Goal: Communication & Community: Answer question/provide support

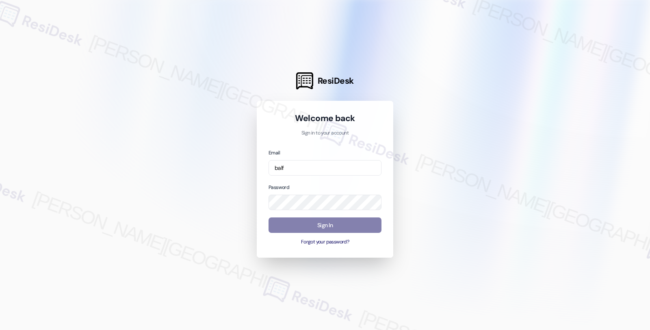
click at [274, 171] on input "balf" at bounding box center [324, 168] width 113 height 16
click at [280, 168] on input "email" at bounding box center [324, 168] width 113 height 16
type input "v"
drag, startPoint x: 583, startPoint y: 242, endPoint x: 402, endPoint y: 203, distance: 184.8
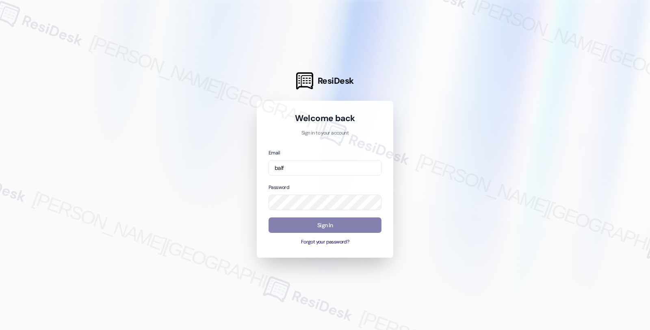
click at [583, 242] on div at bounding box center [325, 165] width 650 height 330
click at [298, 168] on input "balf" at bounding box center [324, 168] width 113 height 16
paste input "automated-surveys-balfour_beatty_communities-fides.[PERSON_NAME]@balfour_beatty…"
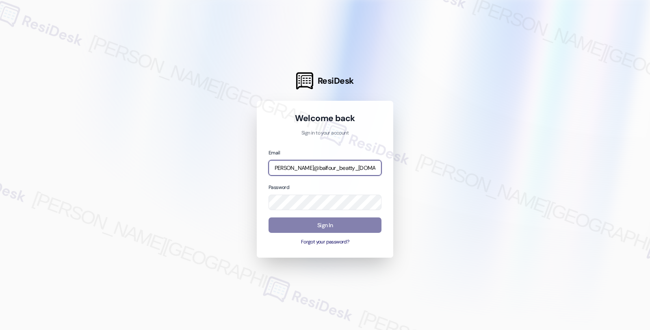
type input "automated-surveys-balfour_beatty_communities-fides.[PERSON_NAME]@balfour_beatty…"
click at [490, 261] on div at bounding box center [325, 165] width 650 height 330
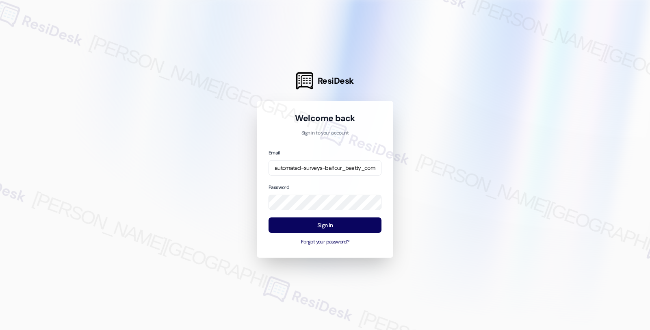
click at [506, 167] on div at bounding box center [325, 165] width 650 height 330
click at [334, 221] on button "Sign In" at bounding box center [324, 225] width 113 height 16
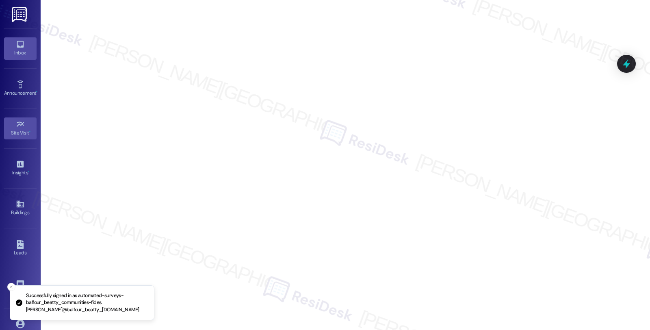
click at [16, 58] on link "Inbox" at bounding box center [20, 48] width 32 height 22
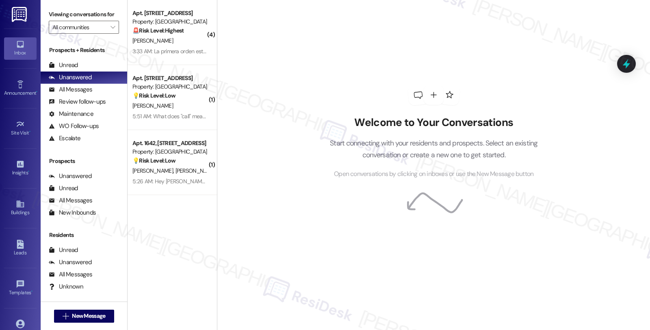
click at [17, 50] on div "Inbox" at bounding box center [20, 53] width 41 height 8
